Goal: Task Accomplishment & Management: Manage account settings

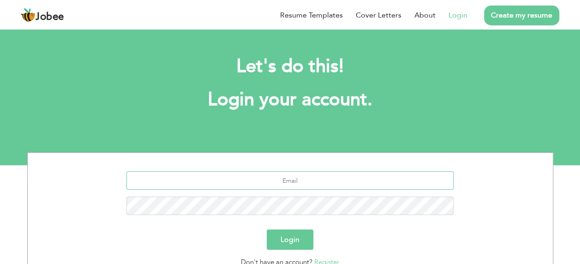
click at [303, 178] on input "text" at bounding box center [289, 180] width 327 height 18
type input "[EMAIL_ADDRESS][DOMAIN_NAME]"
click at [267, 229] on button "Login" at bounding box center [290, 239] width 47 height 20
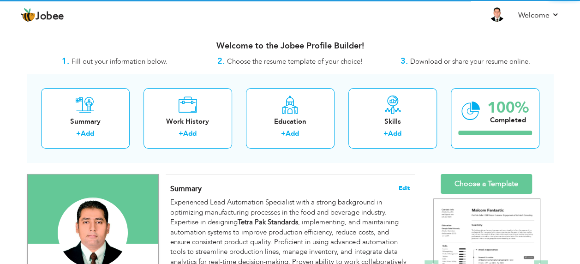
click at [403, 187] on span "Edit" at bounding box center [404, 188] width 11 height 6
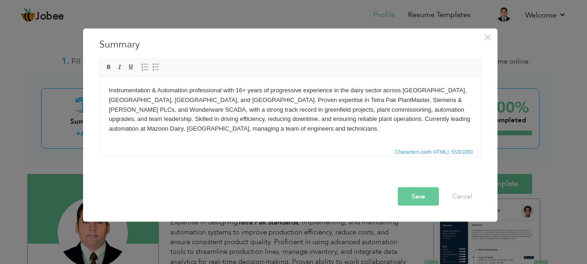
click at [414, 198] on button "Save" at bounding box center [418, 196] width 41 height 18
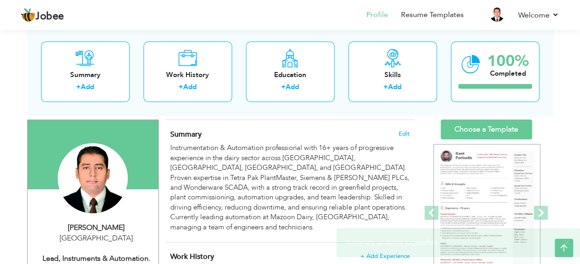
scroll to position [46, 0]
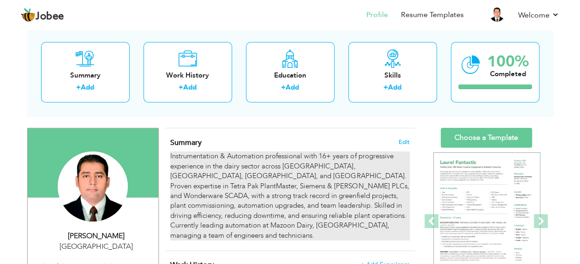
click at [296, 175] on div "Instrumentation & Automation professional with 16+ years of progressive experie…" at bounding box center [289, 195] width 239 height 89
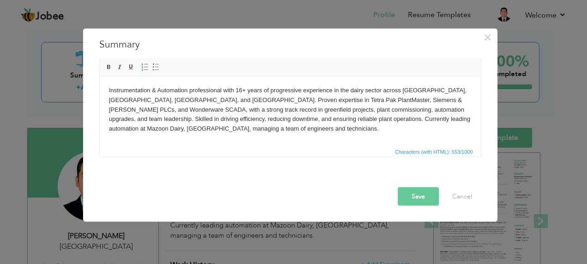
click at [267, 99] on body "Instrumentation & Automation professional with 16+ years of progressive experie…" at bounding box center [289, 109] width 363 height 48
click at [281, 99] on body "Instrumentation & Automation professional with 16+ years of progressive experie…" at bounding box center [289, 109] width 363 height 48
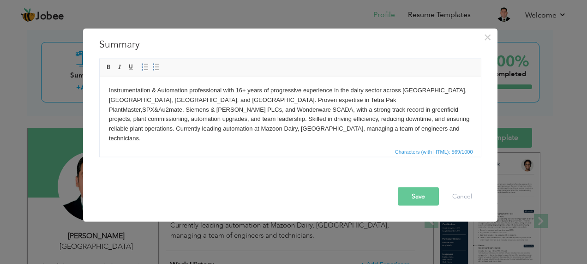
click at [413, 198] on button "Save" at bounding box center [418, 196] width 41 height 18
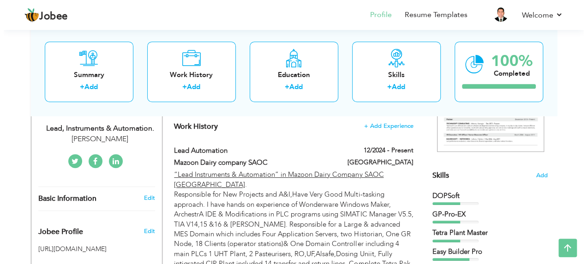
scroll to position [138, 0]
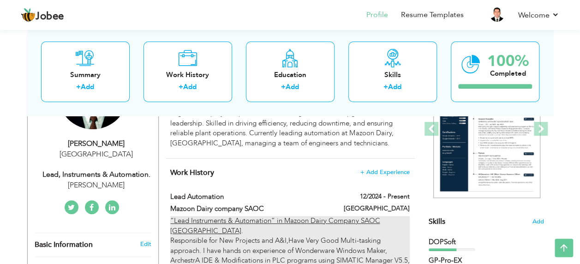
type input "Lead Automation"
type input "Mazoon Dairy company SAOC"
type input "12/2024"
type input "Oman"
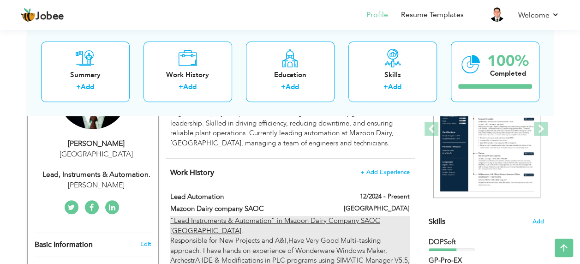
checkbox input "true"
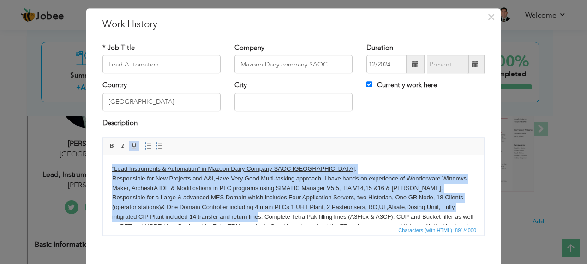
scroll to position [26, 0]
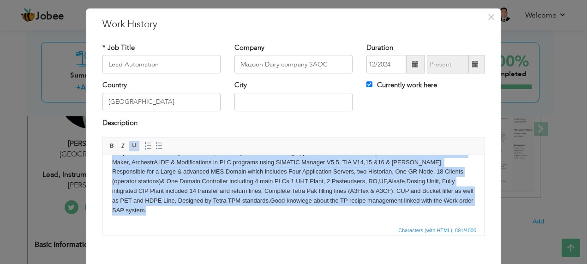
drag, startPoint x: 111, startPoint y: 167, endPoint x: 230, endPoint y: 231, distance: 135.5
click at [230, 224] on html "“Lead Instruments & Automation” in Mazoon Dairy Company SAOC Oman . Responsible…" at bounding box center [293, 176] width 381 height 95
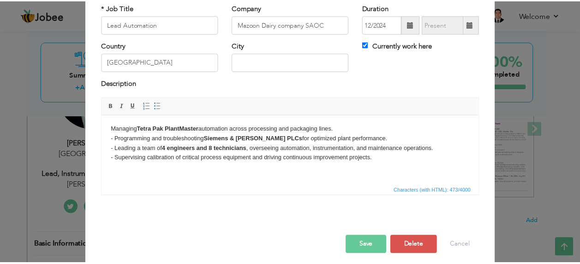
scroll to position [65, 0]
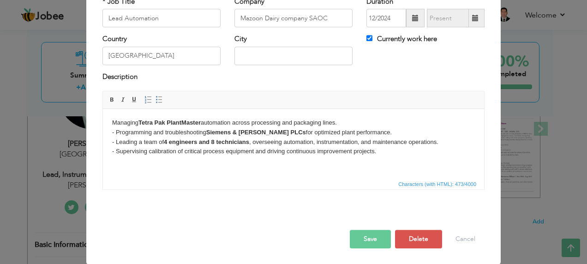
click at [372, 237] on button "Save" at bounding box center [370, 239] width 41 height 18
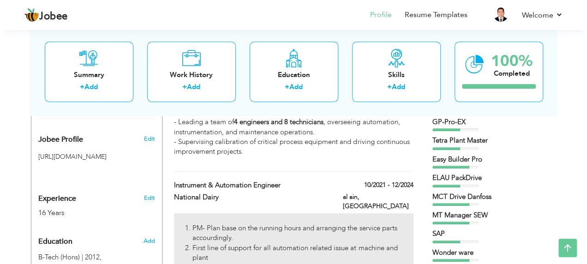
scroll to position [323, 0]
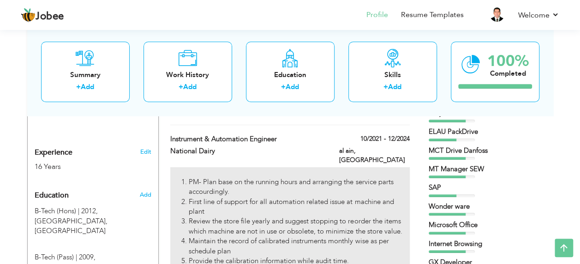
click at [246, 216] on li "Review the store file yearly and suggest stopping to reorder the items which ma…" at bounding box center [299, 226] width 221 height 20
type input "Instrument & Automation Engineer"
type input "National Dairy"
type input "10/2021"
type input "12/2024"
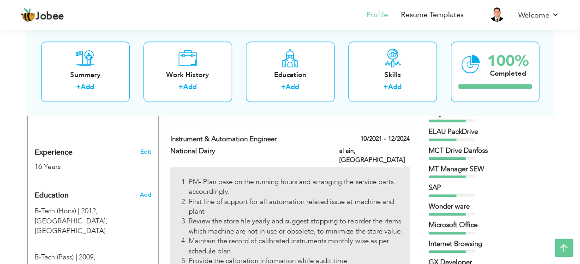
type input "United Arab Emirates"
type input "al ain"
checkbox input "false"
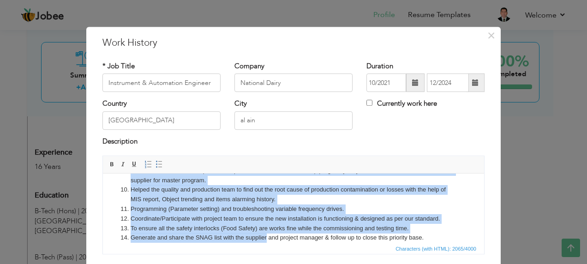
scroll to position [195, 0]
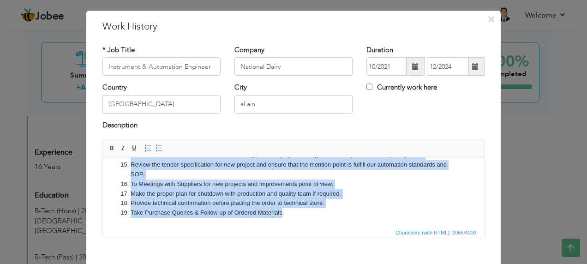
drag, startPoint x: 117, startPoint y: 167, endPoint x: 382, endPoint y: 415, distance: 363.4
click at [282, 227] on html "PM- Plan base on the running hours and arranging the service parts accourdingly…" at bounding box center [293, 95] width 381 height 264
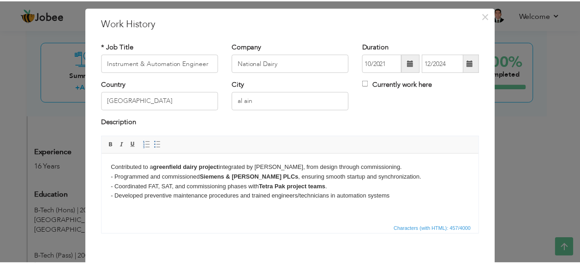
scroll to position [65, 0]
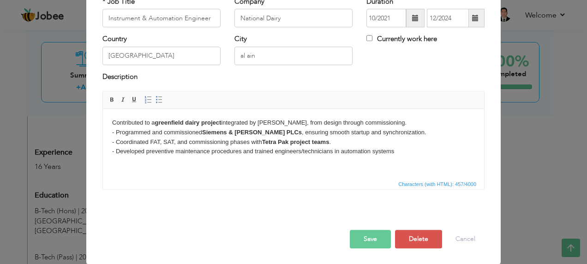
click at [368, 238] on button "Save" at bounding box center [370, 239] width 41 height 18
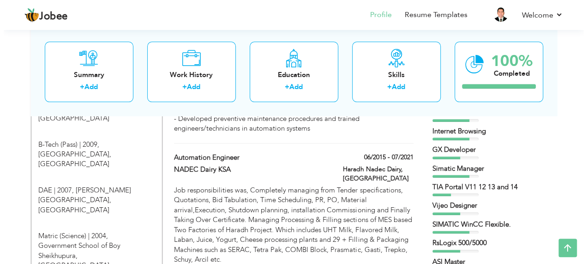
scroll to position [415, 0]
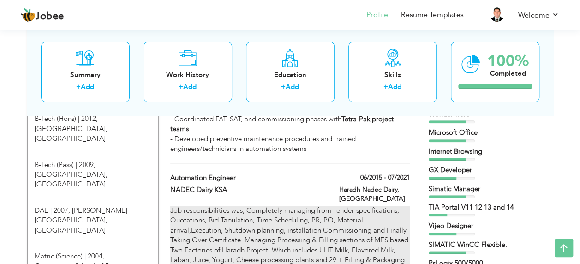
click at [246, 220] on p "Job responsibilities was, Completely managing from Tender specifications, Quota…" at bounding box center [289, 245] width 239 height 79
type input "Automation Engineer"
type input "NADEC Dairy KSA"
type input "06/2015"
type input "07/2021"
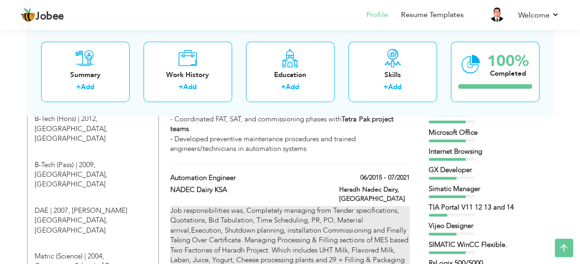
type input "Saudi Arabia"
type input "Haradh Nadec Dairy"
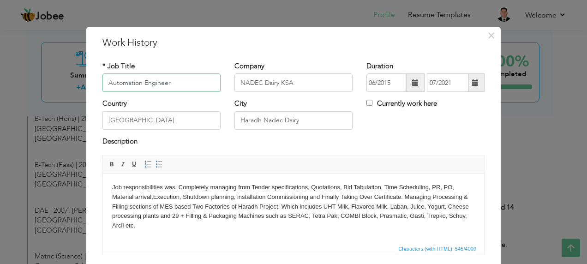
scroll to position [46, 0]
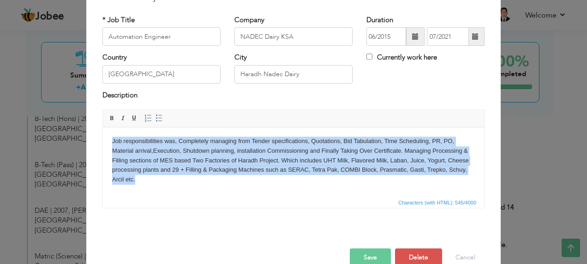
drag, startPoint x: 116, startPoint y: 138, endPoint x: 184, endPoint y: 189, distance: 84.8
click at [184, 189] on html "Job responsibilities was, Completely managing from Tender specifications, Quota…" at bounding box center [293, 160] width 381 height 66
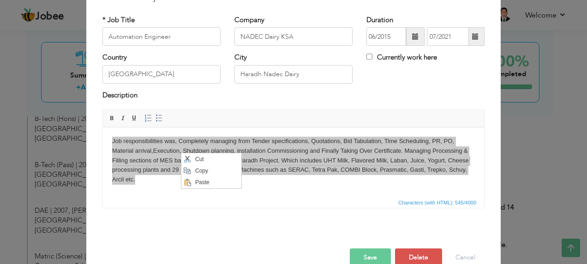
scroll to position [0, 0]
drag, startPoint x: 196, startPoint y: 168, endPoint x: 278, endPoint y: 195, distance: 86.0
click at [196, 169] on span "Copy" at bounding box center [216, 170] width 48 height 11
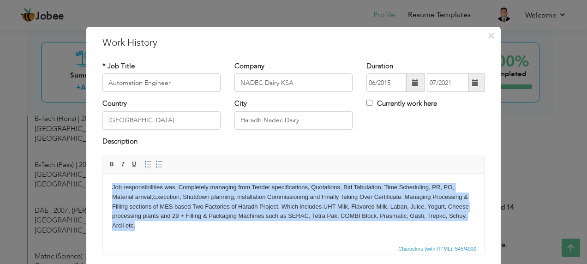
drag, startPoint x: 158, startPoint y: 228, endPoint x: 106, endPoint y: 174, distance: 75.7
click at [106, 174] on html "Job responsibilities was, Completely managing from Tender specifications, Quota…" at bounding box center [293, 207] width 381 height 66
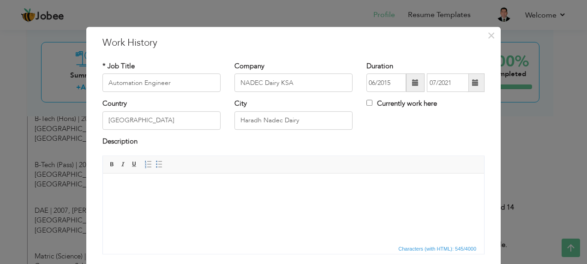
drag, startPoint x: 135, startPoint y: 209, endPoint x: 106, endPoint y: 212, distance: 29.7
click at [106, 202] on html at bounding box center [293, 188] width 381 height 28
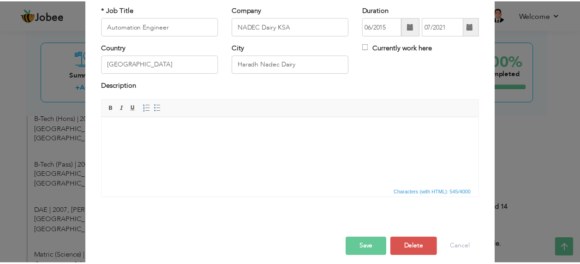
scroll to position [65, 0]
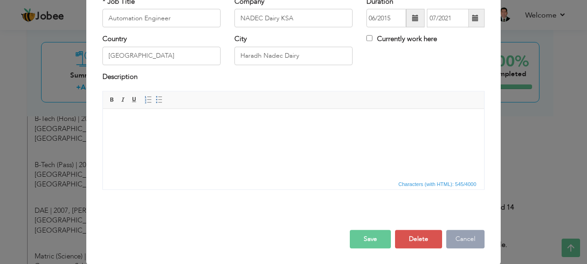
click at [457, 237] on button "Cancel" at bounding box center [465, 239] width 38 height 18
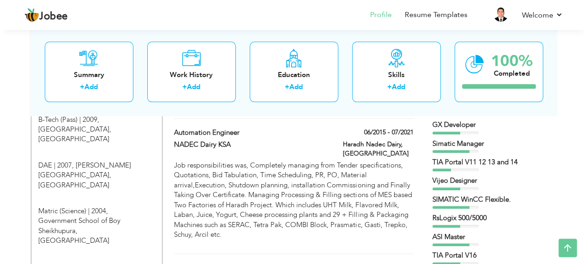
scroll to position [415, 0]
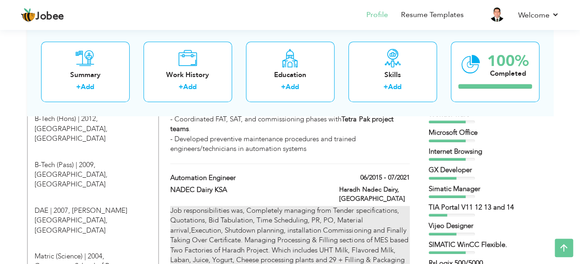
click at [242, 213] on p "Job responsibilities was, Completely managing from Tender specifications, Quota…" at bounding box center [289, 245] width 239 height 79
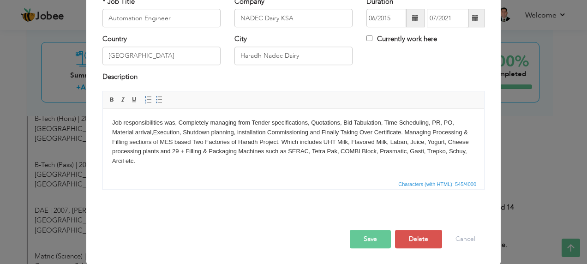
scroll to position [0, 0]
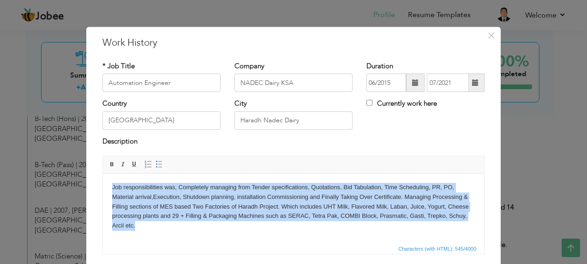
drag, startPoint x: 112, startPoint y: 186, endPoint x: 424, endPoint y: 231, distance: 314.8
click at [430, 229] on html "Job responsibilities was, Completely managing from Tender specifications, Quota…" at bounding box center [293, 207] width 381 height 66
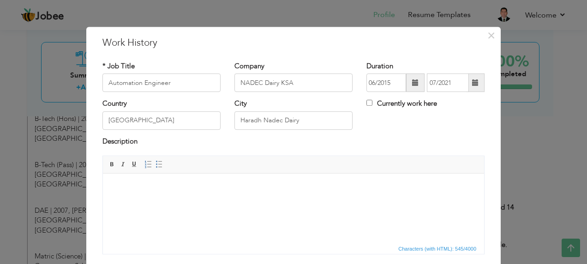
drag, startPoint x: 210, startPoint y: 210, endPoint x: 143, endPoint y: 198, distance: 67.5
click at [143, 198] on html at bounding box center [293, 188] width 381 height 28
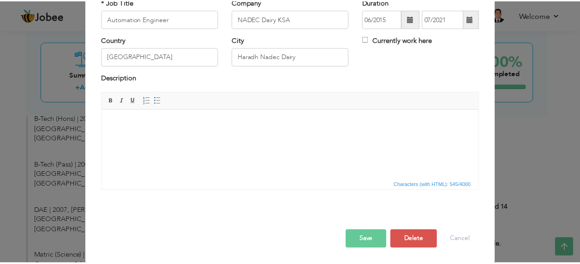
scroll to position [65, 0]
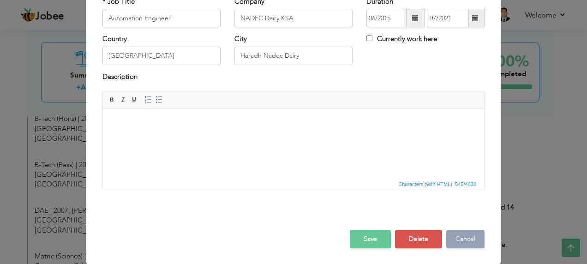
click at [455, 238] on button "Cancel" at bounding box center [465, 239] width 38 height 18
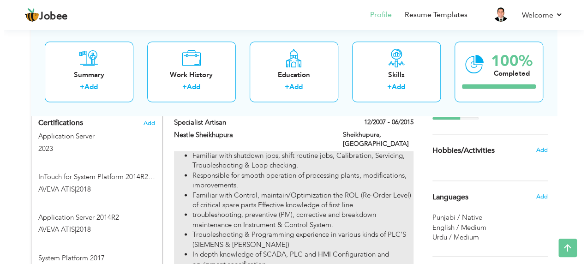
scroll to position [554, 0]
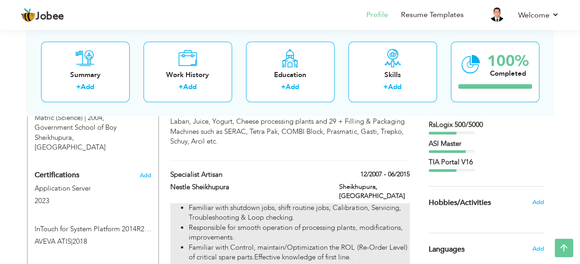
click at [227, 243] on li "Familiar with Control, maintain/Optimization the ROL (Re-Order Level) of critic…" at bounding box center [299, 253] width 221 height 20
type input "Specialist Artisan"
type input "Nestle Sheikhupura"
type input "12/2007"
type input "06/2015"
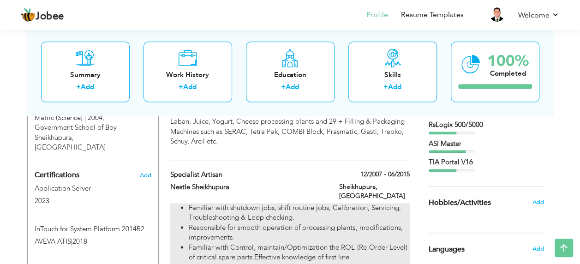
type input "Pakistan"
type input "Sheikhupura"
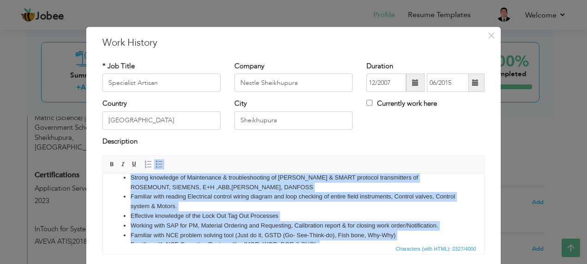
scroll to position [208, 0]
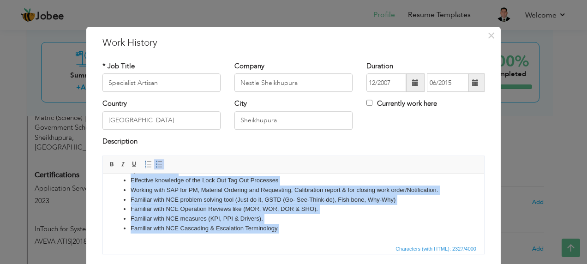
drag, startPoint x: 119, startPoint y: 182, endPoint x: 462, endPoint y: 242, distance: 348.7
click at [462, 242] on html "Familiar with shutdown jobs, shift routine jobs, Calibration, Servicing, Troubl…" at bounding box center [293, 109] width 381 height 268
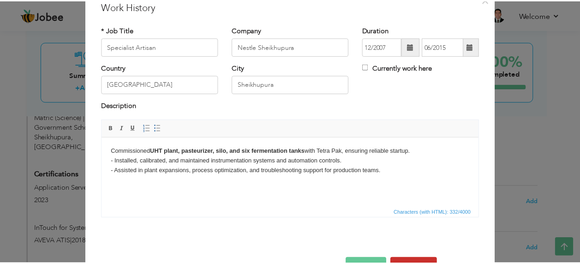
scroll to position [65, 0]
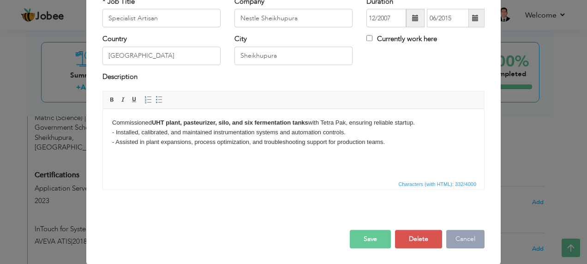
click at [450, 239] on button "Cancel" at bounding box center [465, 239] width 38 height 18
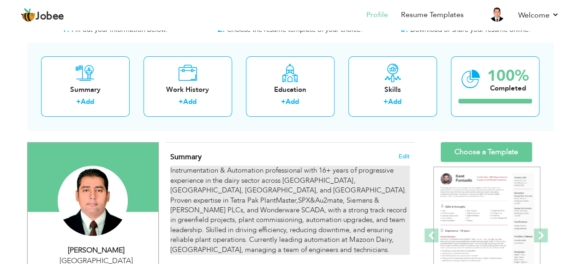
scroll to position [46, 0]
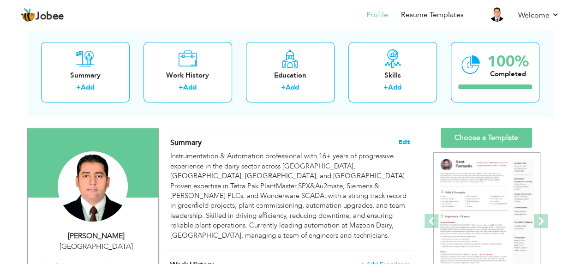
click at [403, 140] on span "Edit" at bounding box center [404, 142] width 11 height 6
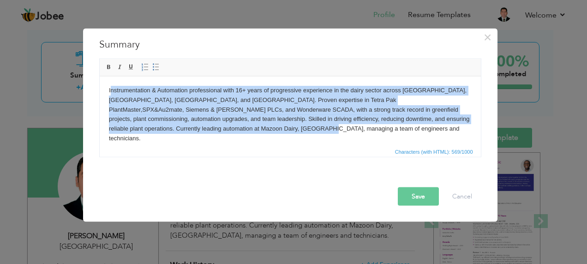
drag, startPoint x: 109, startPoint y: 89, endPoint x: 210, endPoint y: 132, distance: 109.2
click at [210, 132] on body "Instrumentation & Automation professional with 16+ years of progressive experie…" at bounding box center [289, 114] width 363 height 58
drag, startPoint x: 106, startPoint y: 87, endPoint x: 201, endPoint y: 129, distance: 103.9
click at [201, 129] on html "Instrumentation & Automation professional with 16+ years of progressive experie…" at bounding box center [289, 114] width 381 height 76
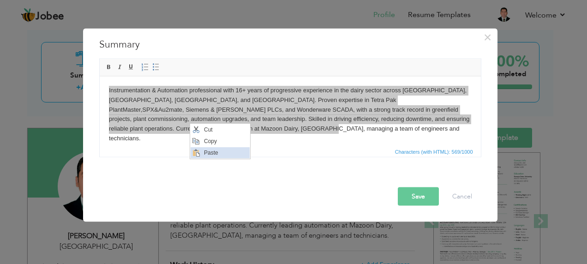
click at [209, 151] on span "Paste" at bounding box center [225, 152] width 48 height 11
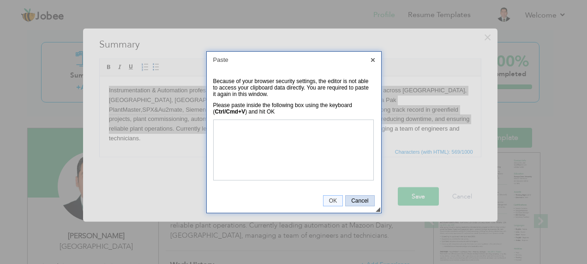
click at [362, 198] on span "Cancel" at bounding box center [360, 201] width 28 height 6
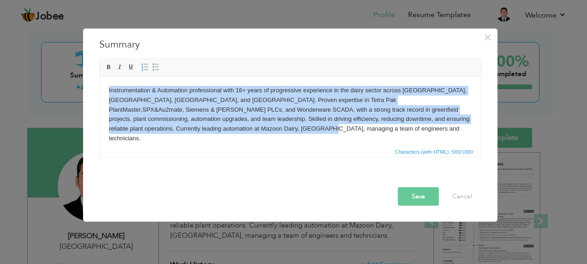
click at [204, 140] on html "Instrumentation & Automation professional with 16+ years of progressive experie…" at bounding box center [289, 114] width 381 height 76
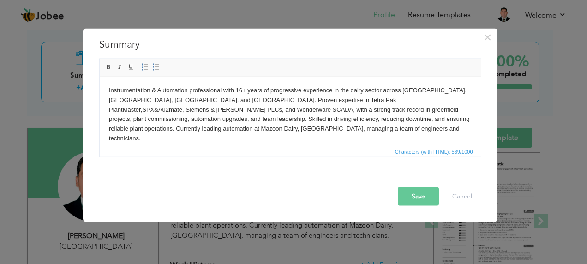
click at [422, 197] on button "Save" at bounding box center [418, 196] width 41 height 18
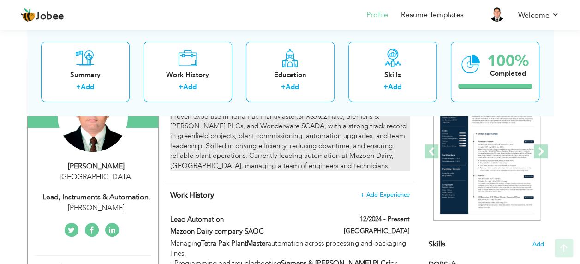
scroll to position [138, 0]
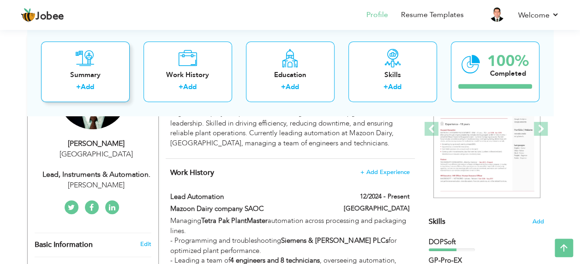
click at [90, 85] on link "Add" at bounding box center [87, 87] width 13 height 9
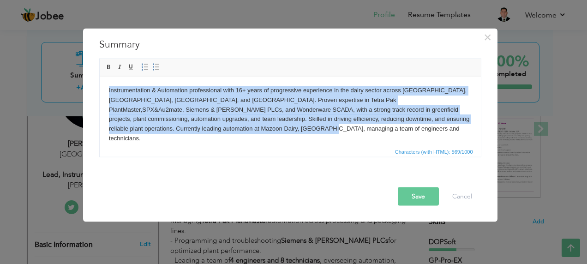
drag, startPoint x: 207, startPoint y: 131, endPoint x: 194, endPoint y: 160, distance: 32.2
click at [99, 84] on html "Instrumentation & Automation professional with 16+ years of progressive experie…" at bounding box center [289, 114] width 381 height 76
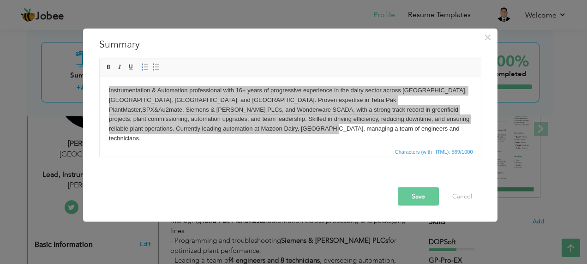
click at [430, 150] on span "Characters (with HTML): 569/1000" at bounding box center [434, 152] width 82 height 8
click at [474, 199] on button "Cancel" at bounding box center [462, 196] width 38 height 18
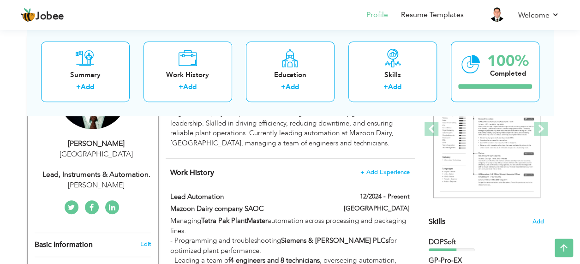
click at [304, 168] on h4 "Work History + Add Experience" at bounding box center [289, 172] width 239 height 9
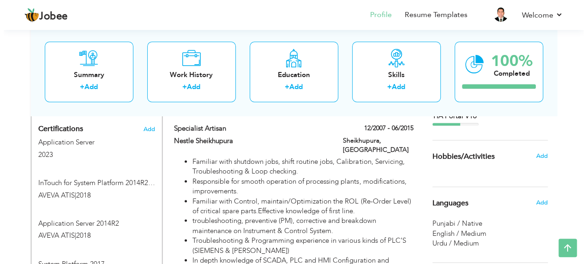
scroll to position [646, 0]
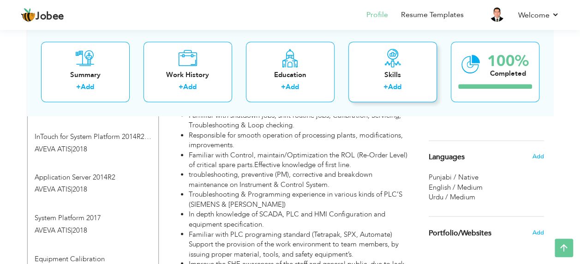
click at [392, 90] on link "Add" at bounding box center [394, 87] width 13 height 9
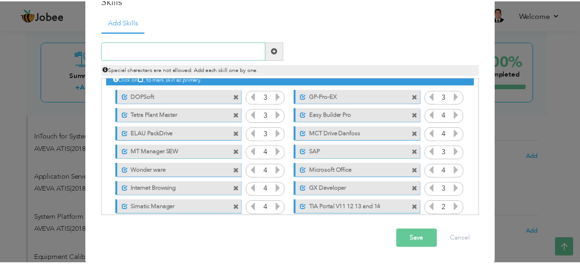
scroll to position [0, 0]
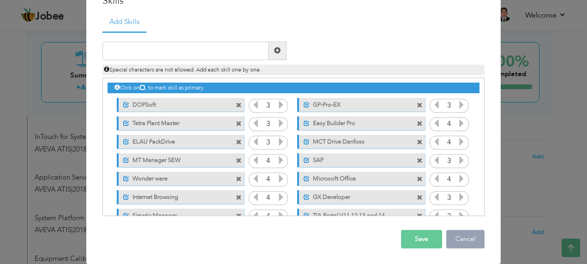
click at [459, 239] on button "Cancel" at bounding box center [465, 239] width 38 height 18
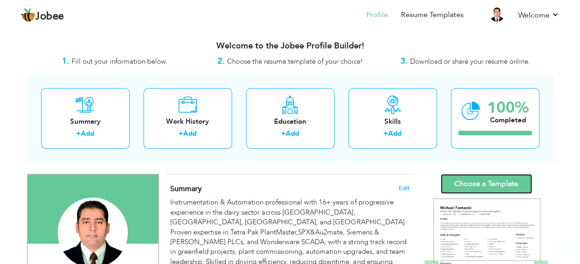
click at [493, 185] on link "Choose a Template" at bounding box center [486, 184] width 91 height 20
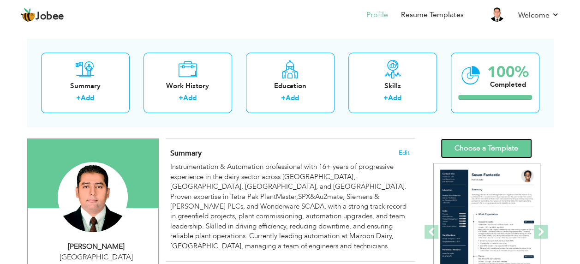
scroll to position [92, 0]
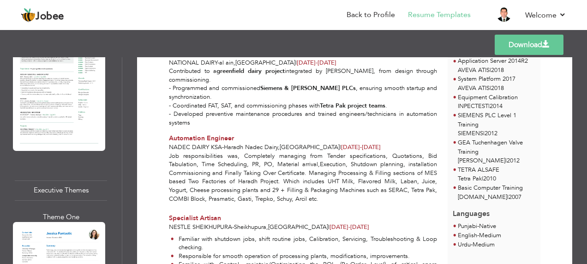
scroll to position [1523, 0]
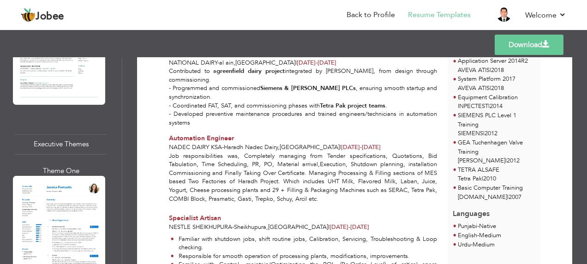
click at [60, 202] on div at bounding box center [59, 235] width 92 height 119
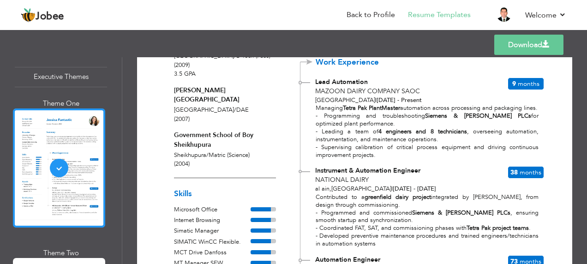
scroll to position [1662, 0]
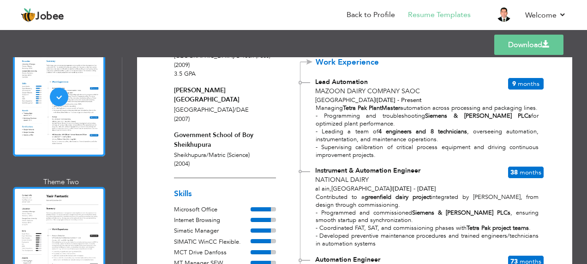
click at [57, 207] on div at bounding box center [59, 246] width 92 height 119
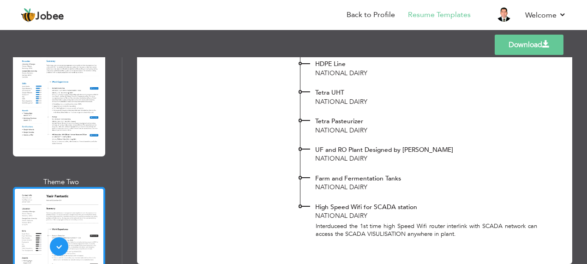
scroll to position [1449, 0]
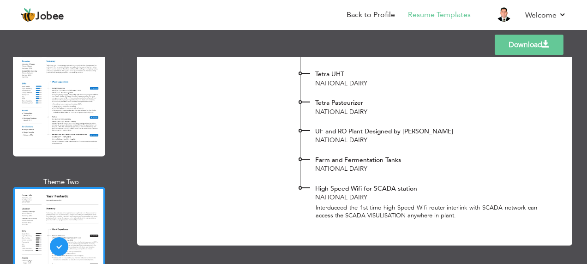
click at [39, 224] on div at bounding box center [59, 246] width 92 height 119
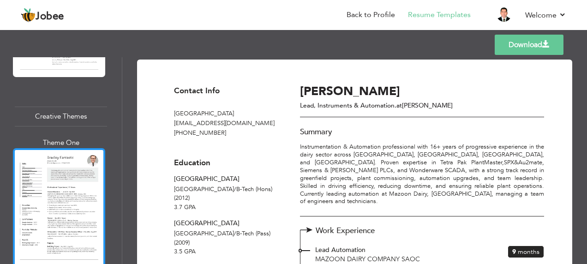
scroll to position [2354, 0]
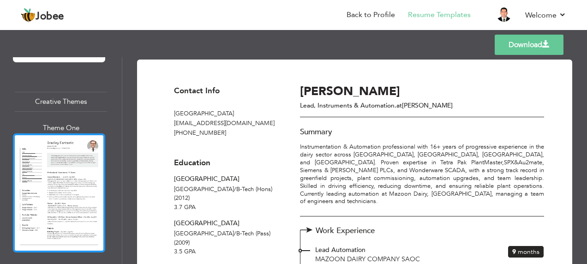
click at [79, 156] on div at bounding box center [59, 192] width 92 height 119
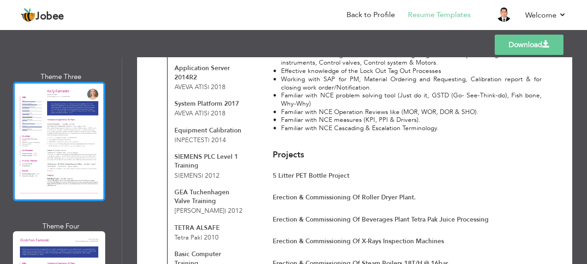
scroll to position [2723, 0]
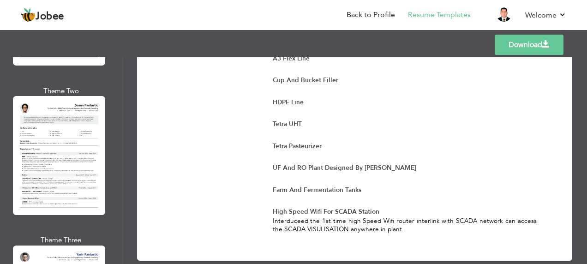
scroll to position [3692, 0]
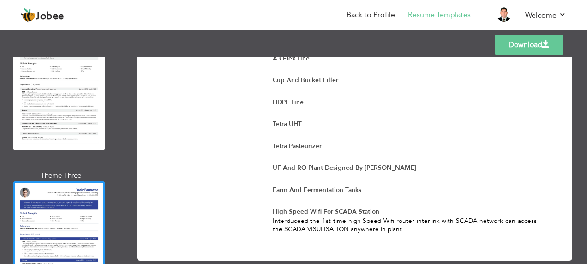
click at [49, 181] on div at bounding box center [59, 240] width 92 height 119
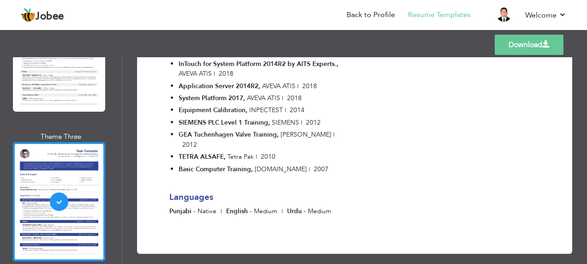
scroll to position [3800, 0]
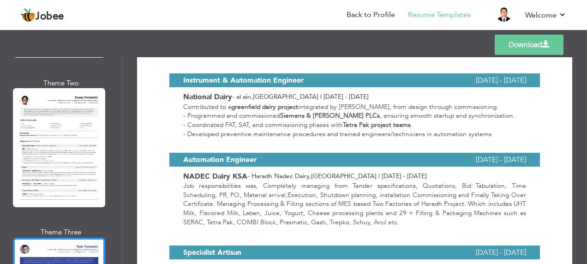
scroll to position [3615, 0]
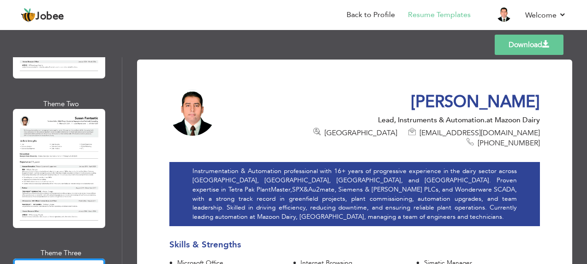
click at [531, 45] on link "Download" at bounding box center [529, 45] width 69 height 20
click at [381, 14] on link "Back to Profile" at bounding box center [371, 15] width 48 height 11
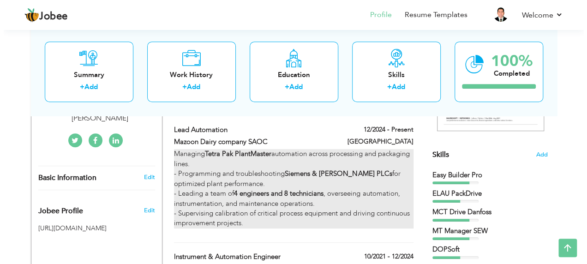
scroll to position [185, 0]
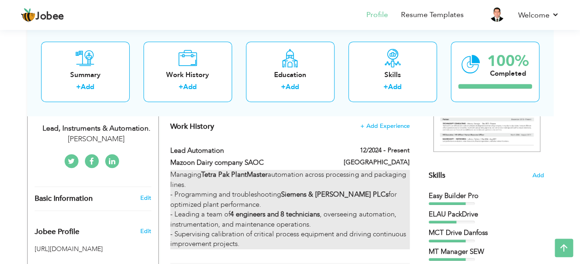
click at [249, 196] on p "Managing Tetra Pak PlantMaster automation across processing and packaging lines…" at bounding box center [289, 209] width 239 height 79
type input "Lead Automation"
type input "Mazoon Dairy company SAOC"
type input "12/2024"
type input "[GEOGRAPHIC_DATA]"
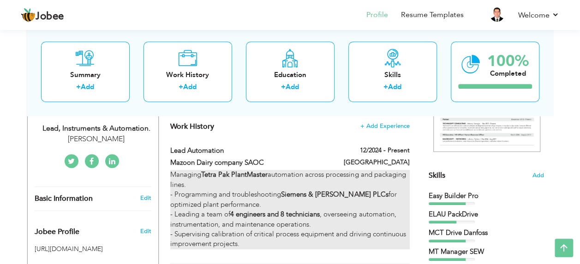
checkbox input "true"
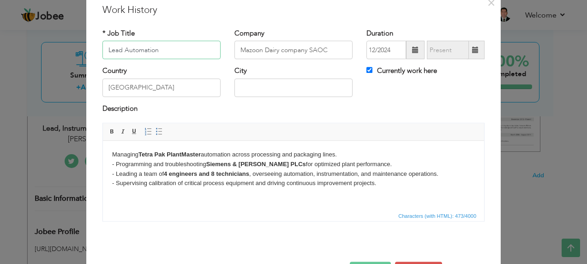
scroll to position [65, 0]
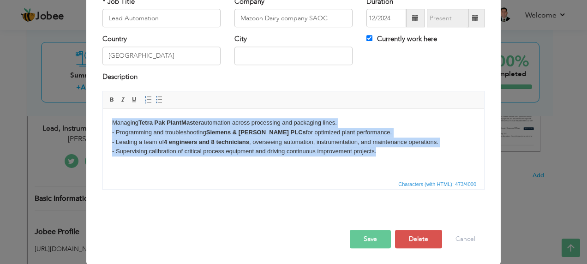
drag, startPoint x: 378, startPoint y: 153, endPoint x: 106, endPoint y: 121, distance: 274.6
click at [106, 121] on html "Managing Tetra Pak PlantMaster automation across processing and packaging lines…" at bounding box center [293, 137] width 381 height 57
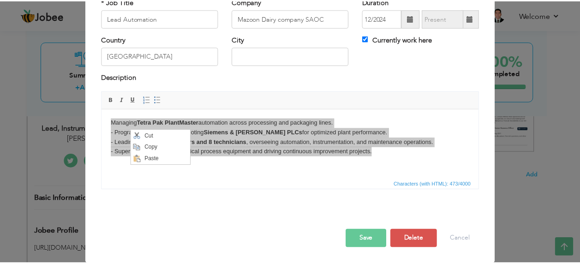
scroll to position [0, 0]
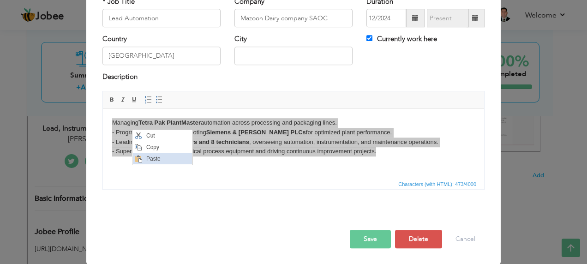
click at [151, 157] on span "Paste" at bounding box center [168, 158] width 48 height 11
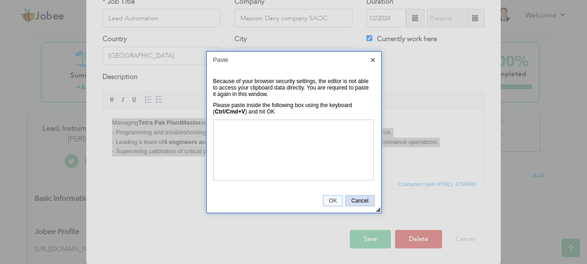
click at [360, 204] on link "Cancel" at bounding box center [359, 200] width 29 height 11
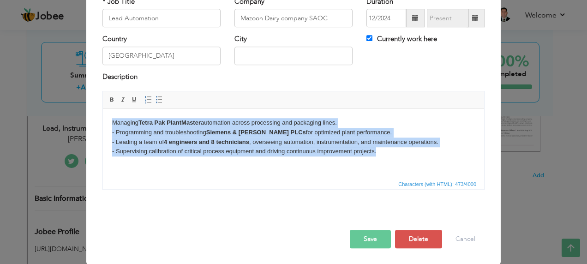
click at [364, 166] on html "Managing Tetra Pak PlantMaster automation across processing and packaging lines…" at bounding box center [293, 137] width 381 height 57
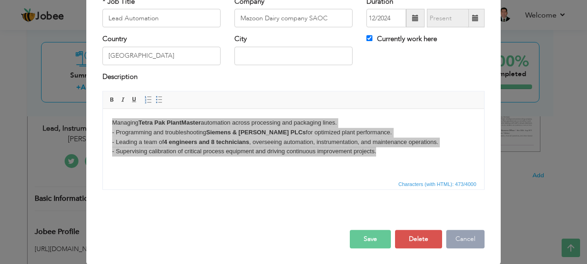
click at [459, 240] on button "Cancel" at bounding box center [465, 239] width 38 height 18
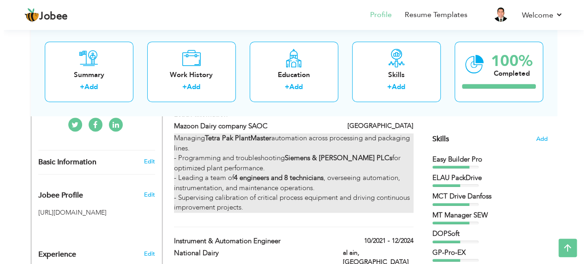
scroll to position [277, 0]
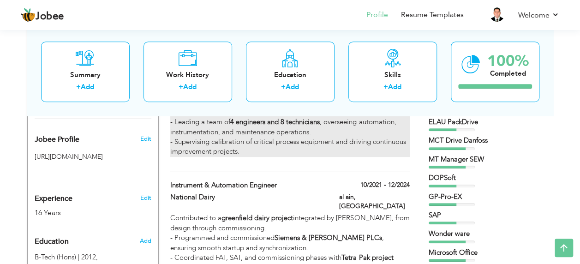
click at [304, 141] on p "Managing Tetra Pak PlantMaster automation across processing and packaging lines…" at bounding box center [289, 117] width 239 height 79
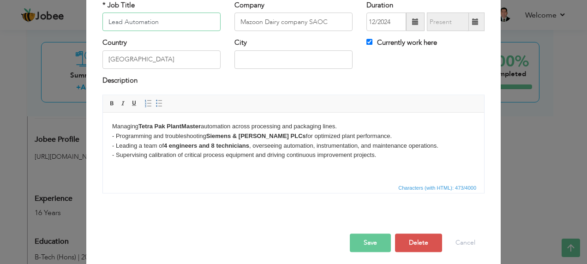
scroll to position [65, 0]
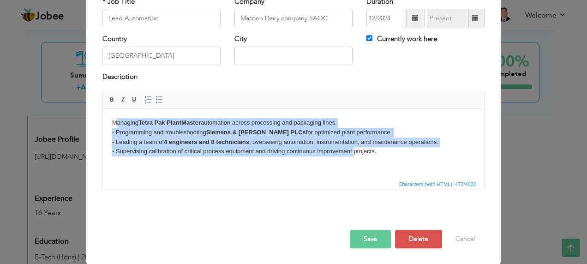
drag, startPoint x: 114, startPoint y: 124, endPoint x: 351, endPoint y: 149, distance: 238.0
click at [353, 149] on p "Managing Tetra Pak PlantMaster automation across processing and packaging lines…" at bounding box center [293, 137] width 363 height 38
click at [214, 164] on html "Managing Tetra Pak PlantMaster automation across processing and packaging lines…" at bounding box center [293, 137] width 381 height 57
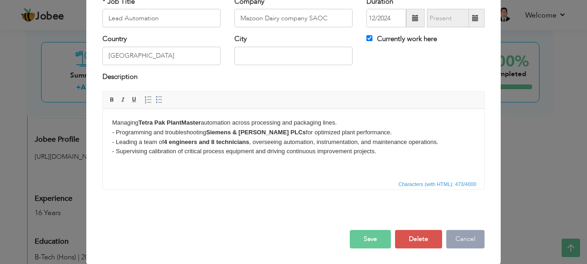
click at [467, 242] on button "Cancel" at bounding box center [465, 239] width 38 height 18
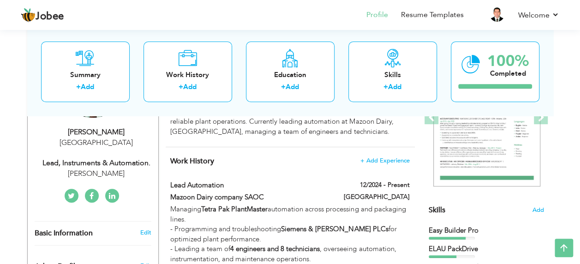
scroll to position [0, 0]
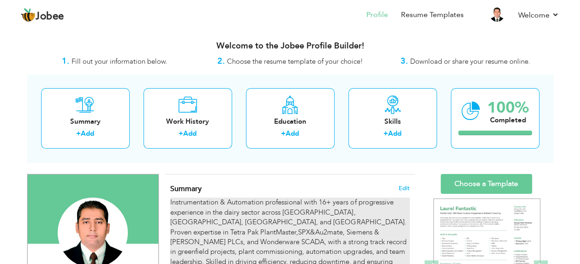
click at [213, 216] on div "Instrumentation & Automation professional with 16+ years of progressive experie…" at bounding box center [289, 242] width 239 height 89
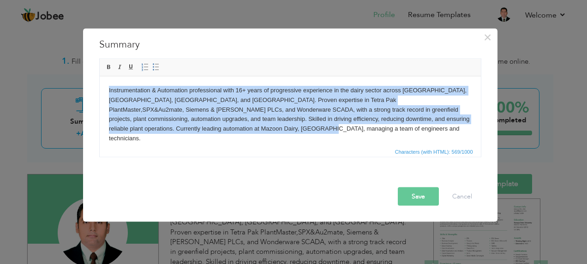
drag, startPoint x: 106, startPoint y: 87, endPoint x: 225, endPoint y: 133, distance: 128.1
click at [225, 133] on html "Instrumentation & Automation professional with 16+ years of progressive experie…" at bounding box center [289, 114] width 381 height 76
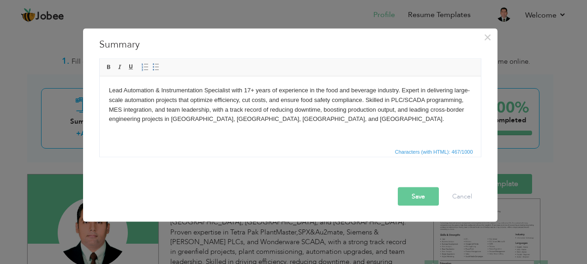
click at [410, 198] on button "Save" at bounding box center [418, 196] width 41 height 18
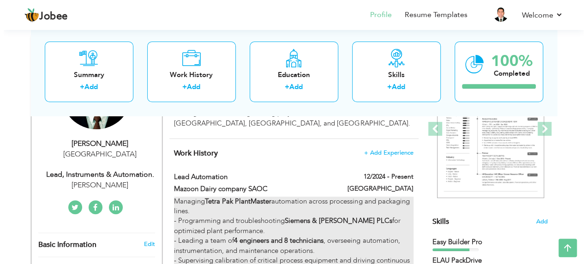
scroll to position [185, 0]
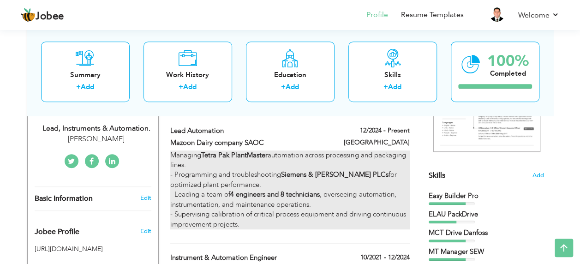
click at [236, 199] on p "Managing Tetra Pak PlantMaster automation across processing and packaging lines…" at bounding box center [289, 189] width 239 height 79
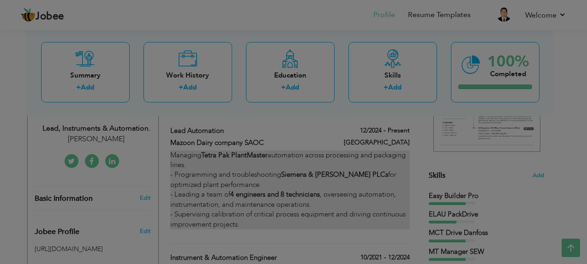
scroll to position [0, 0]
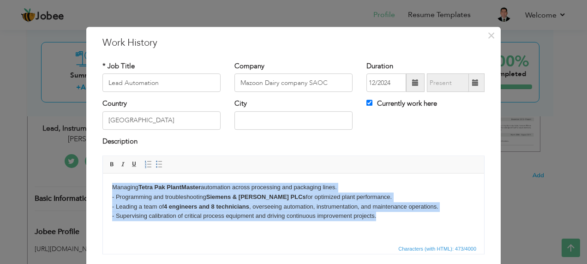
drag, startPoint x: 112, startPoint y: 186, endPoint x: 404, endPoint y: 227, distance: 294.5
click at [404, 227] on html "Managing Tetra Pak PlantMaster automation across processing and packaging lines…" at bounding box center [293, 202] width 381 height 57
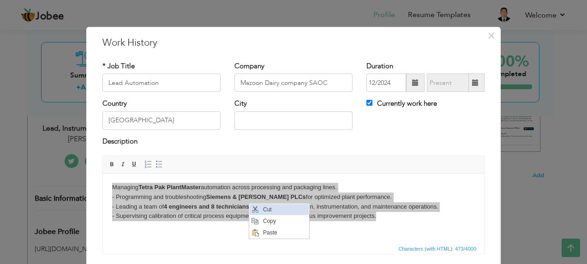
click at [268, 209] on span "Cut" at bounding box center [284, 209] width 48 height 11
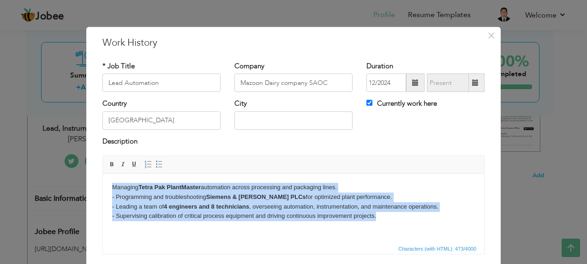
drag, startPoint x: 110, startPoint y: 186, endPoint x: 420, endPoint y: 235, distance: 313.2
click at [420, 230] on html "Managing Tetra Pak PlantMaster automation across processing and packaging lines…" at bounding box center [293, 202] width 381 height 57
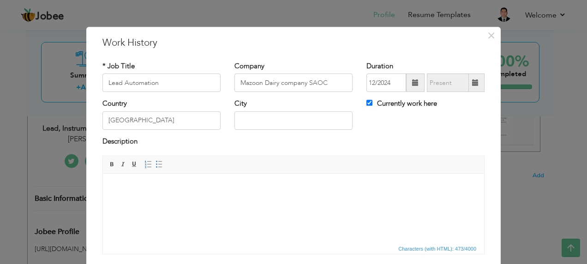
drag, startPoint x: 142, startPoint y: 193, endPoint x: 115, endPoint y: 192, distance: 26.8
click at [115, 192] on p at bounding box center [293, 188] width 363 height 10
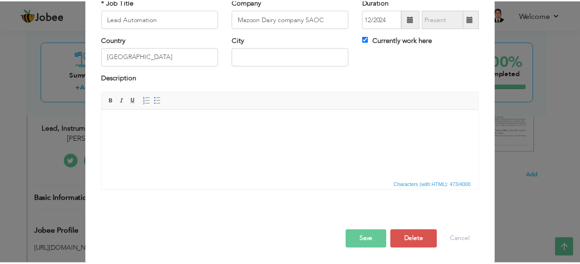
scroll to position [65, 0]
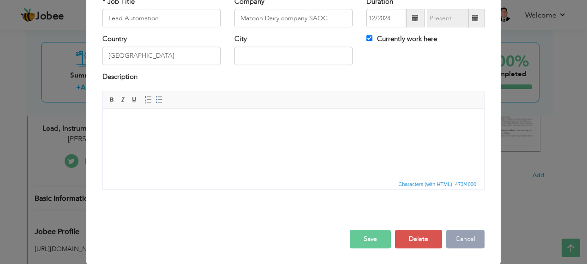
click at [468, 240] on button "Cancel" at bounding box center [465, 239] width 38 height 18
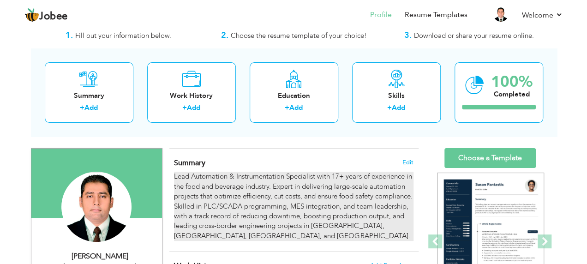
scroll to position [46, 0]
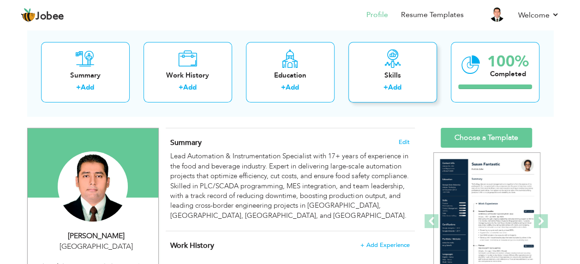
click at [394, 77] on div "Skills" at bounding box center [393, 76] width 74 height 10
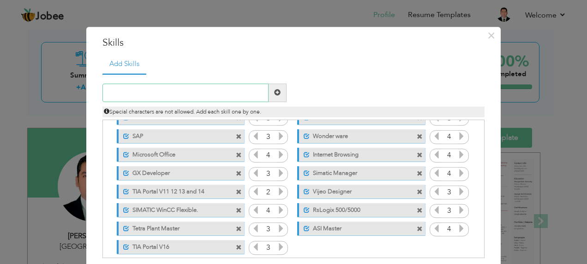
scroll to position [76, 0]
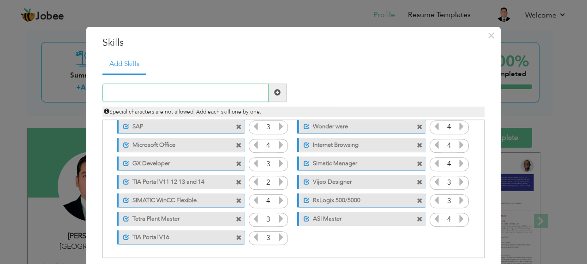
click at [212, 100] on input "text" at bounding box center [185, 93] width 166 height 18
paste input "Automation & Control: PLC Programming (Siemens, Al"
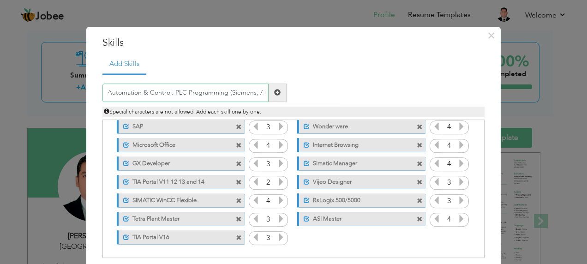
type input "Automation & Control: PLC Programming (Siemens, Al"
click at [274, 92] on span at bounding box center [277, 93] width 6 height 6
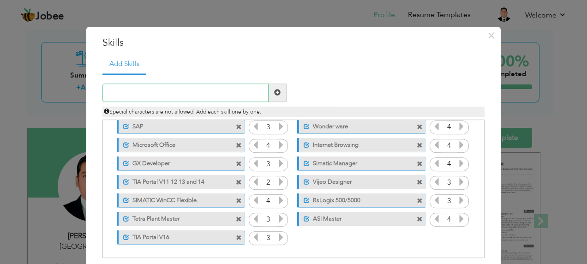
click at [158, 91] on input "text" at bounding box center [185, 93] width 166 height 18
paste input "Automation & Control: PLC Programming (Siemens, Al"
type input "Automation & Control: PLC Programming (Siemens, Al"
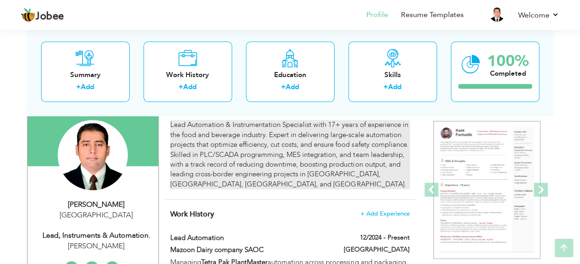
scroll to position [92, 0]
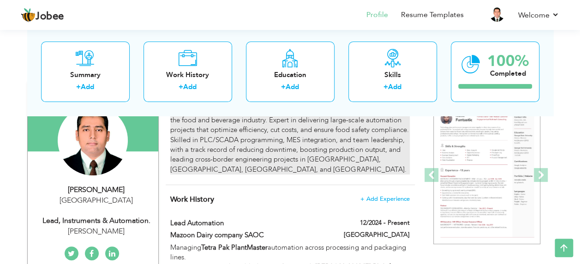
click at [240, 168] on div "Lead Automation & Instrumentation Specialist with 17+ years of experience in th…" at bounding box center [289, 139] width 239 height 69
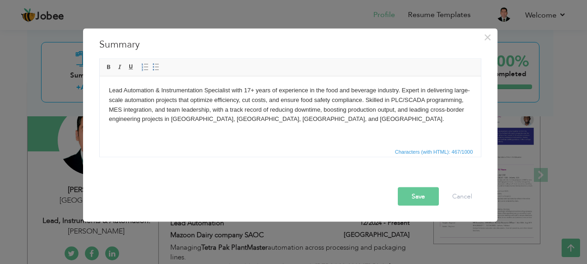
click at [286, 119] on body "Lead Automation & Instrumentation Specialist with 17+ years of experience in th…" at bounding box center [289, 104] width 363 height 38
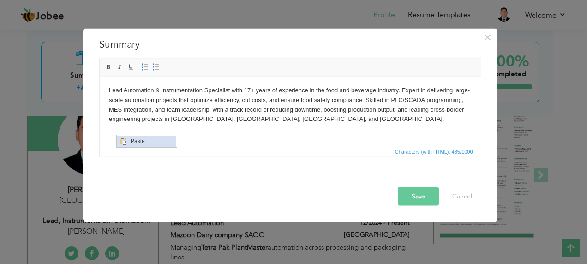
click at [131, 143] on span "Paste" at bounding box center [152, 140] width 48 height 11
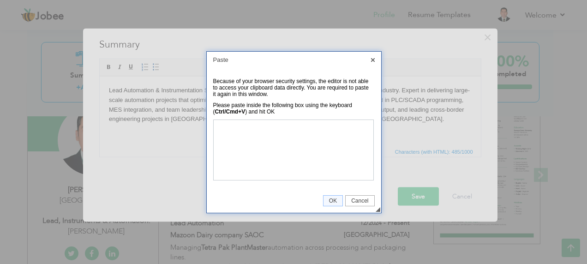
click at [354, 198] on link "Cancel" at bounding box center [359, 200] width 29 height 11
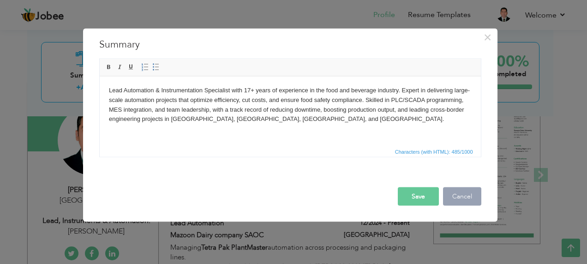
click at [477, 197] on button "Cancel" at bounding box center [462, 196] width 38 height 18
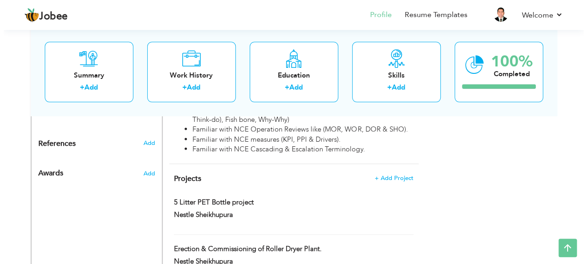
scroll to position [969, 0]
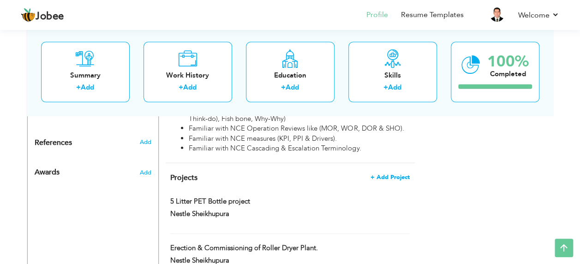
click at [380, 174] on span "+ Add Project" at bounding box center [390, 177] width 39 height 6
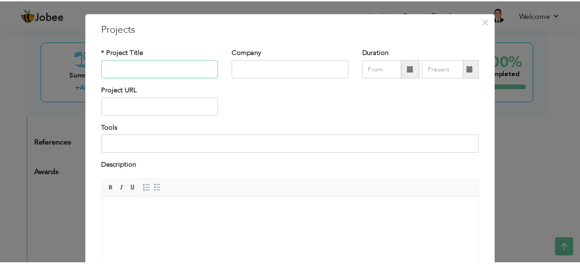
scroll to position [0, 0]
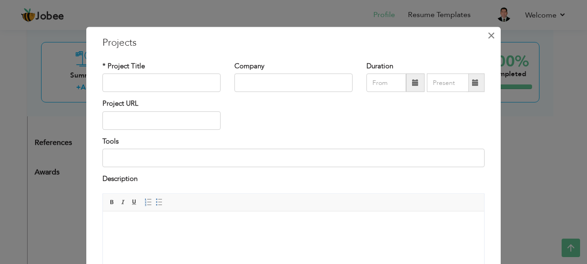
click at [487, 35] on span "×" at bounding box center [491, 35] width 8 height 17
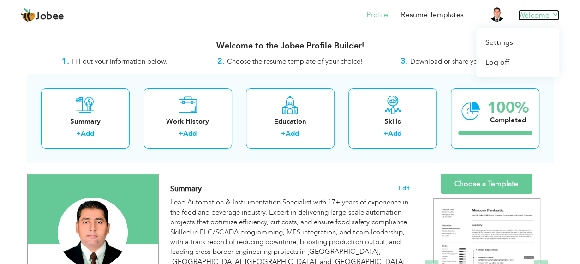
click at [552, 12] on link "Welcome" at bounding box center [538, 15] width 41 height 11
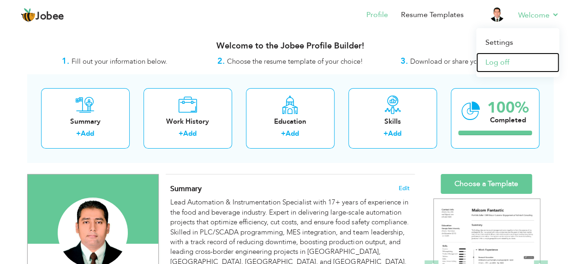
click at [494, 64] on link "Log off" at bounding box center [517, 63] width 83 height 20
